Goal: Task Accomplishment & Management: Use online tool/utility

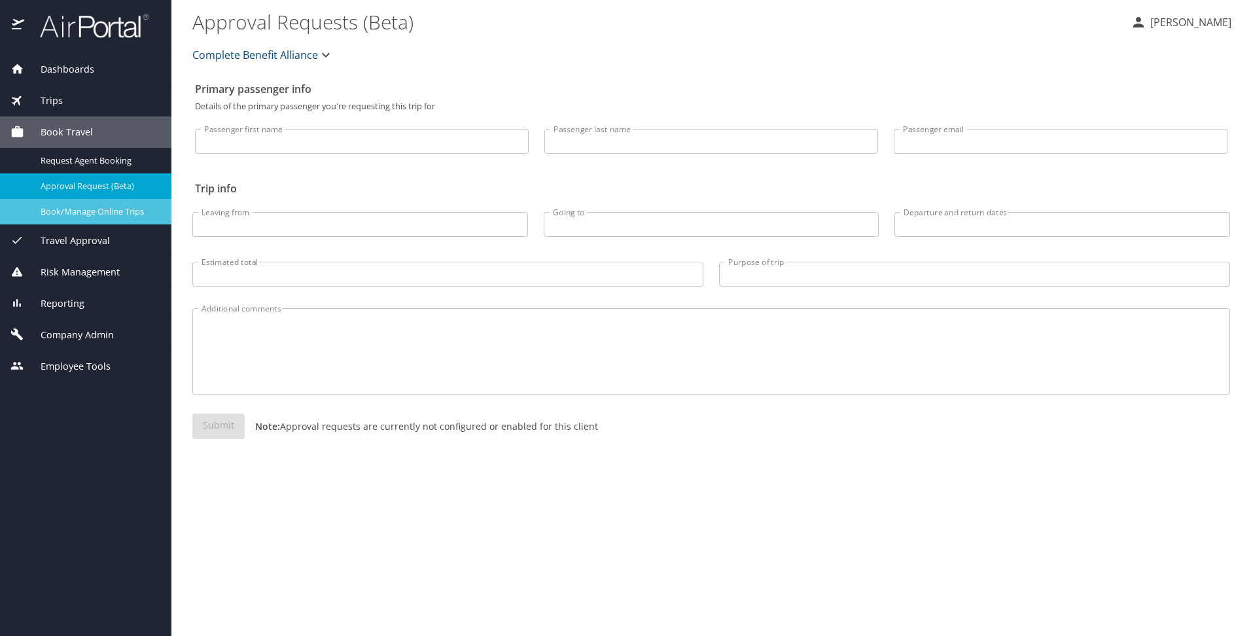
click at [86, 215] on span "Book/Manage Online Trips" at bounding box center [98, 212] width 115 height 12
